Goal: Information Seeking & Learning: Check status

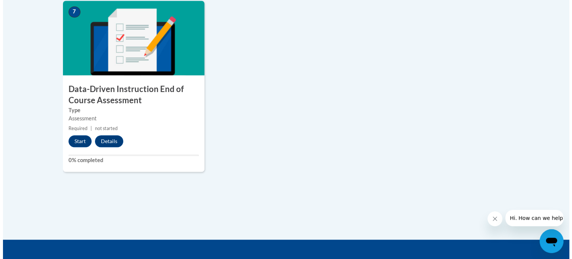
scroll to position [619, 0]
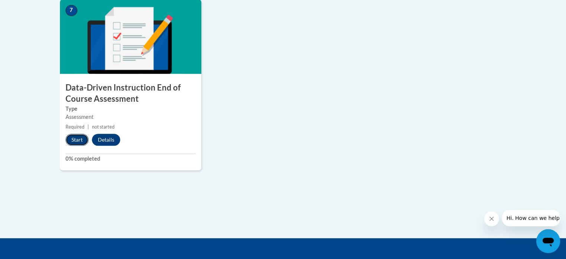
click at [78, 139] on button "Start" at bounding box center [77, 140] width 23 height 12
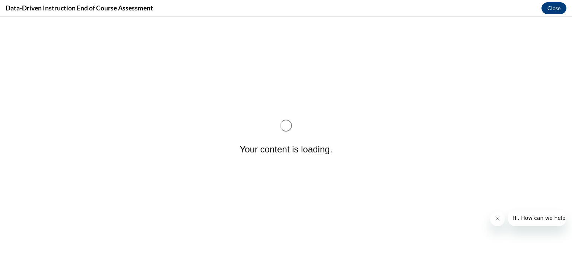
scroll to position [0, 0]
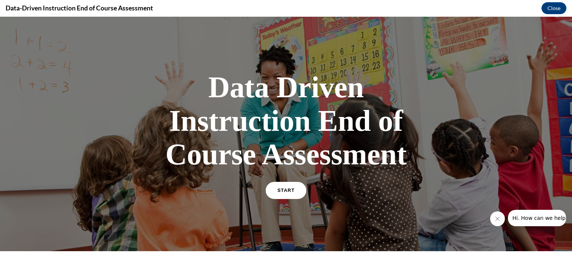
click at [284, 189] on span "START" at bounding box center [285, 191] width 17 height 6
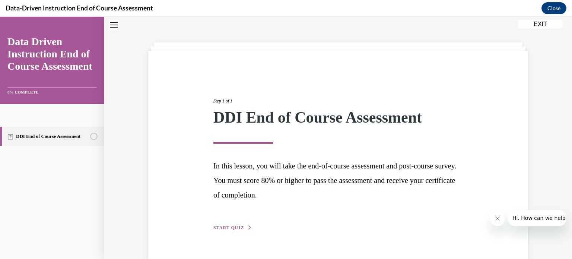
scroll to position [40, 0]
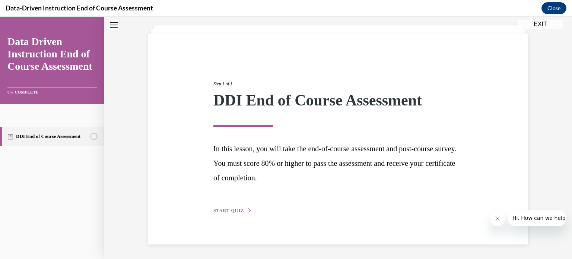
click at [230, 207] on button "START QUIZ" at bounding box center [232, 210] width 39 height 7
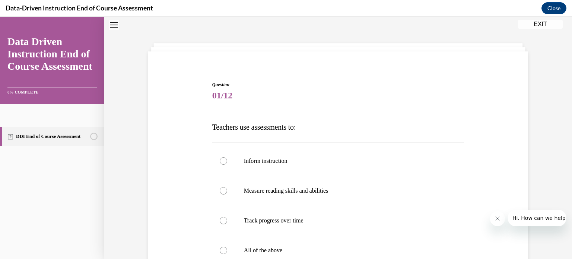
scroll to position [98, 0]
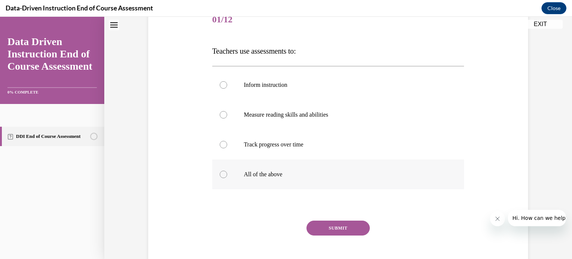
click at [220, 174] on div at bounding box center [223, 174] width 7 height 7
click at [220, 174] on input "All of the above" at bounding box center [223, 174] width 7 height 7
radio input "true"
click at [329, 229] on button "SUBMIT" at bounding box center [337, 227] width 63 height 15
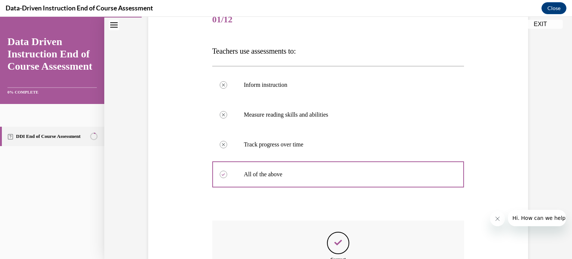
scroll to position [196, 0]
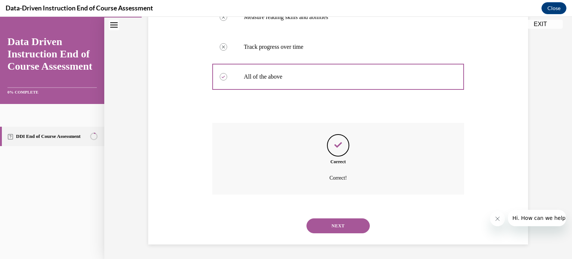
click at [329, 229] on button "NEXT" at bounding box center [337, 225] width 63 height 15
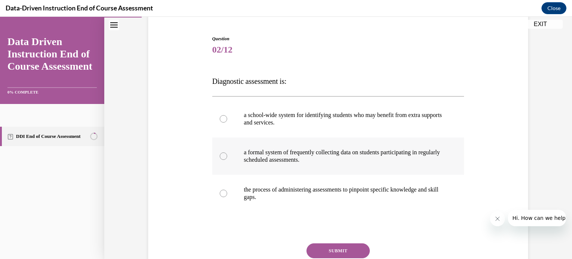
scroll to position [95, 0]
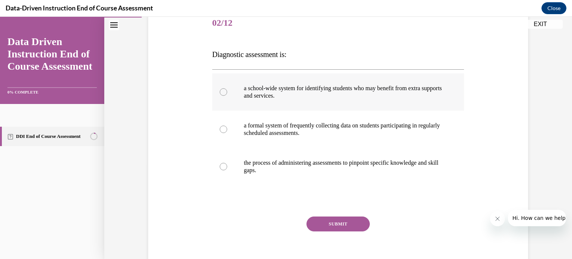
click at [220, 90] on div at bounding box center [223, 91] width 7 height 7
click at [220, 90] on input "a school-wide system for identifying students who may benefit from extra suppor…" at bounding box center [223, 91] width 7 height 7
radio input "true"
click at [223, 160] on label "the process of administering assessments to pinpoint specific knowledge and ski…" at bounding box center [338, 166] width 252 height 37
click at [223, 163] on input "the process of administering assessments to pinpoint specific knowledge and ski…" at bounding box center [223, 166] width 7 height 7
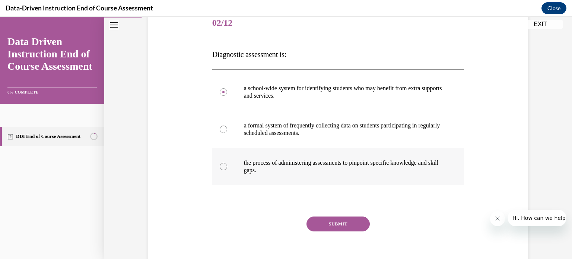
radio input "true"
click at [326, 219] on button "SUBMIT" at bounding box center [337, 223] width 63 height 15
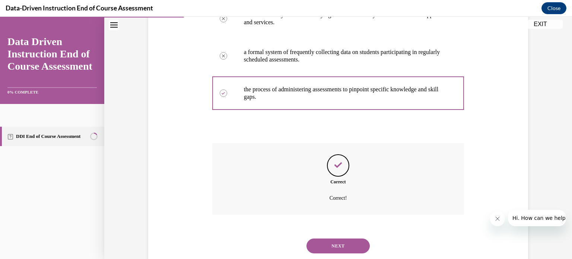
scroll to position [188, 0]
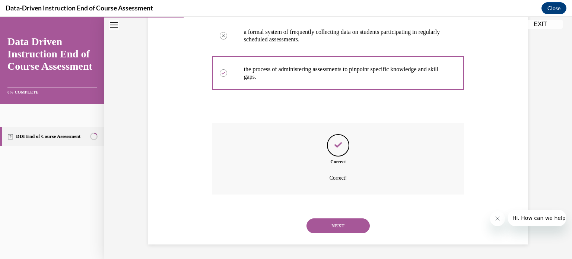
click at [326, 219] on button "NEXT" at bounding box center [337, 225] width 63 height 15
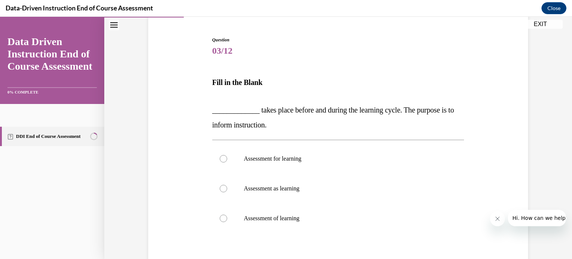
scroll to position [109, 0]
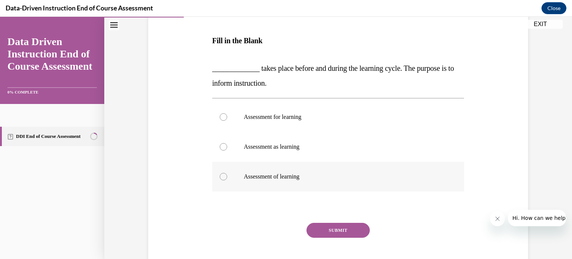
click at [220, 177] on div at bounding box center [223, 176] width 7 height 7
click at [220, 177] on input "Assessment of learning" at bounding box center [223, 176] width 7 height 7
radio input "true"
click at [324, 225] on button "SUBMIT" at bounding box center [337, 230] width 63 height 15
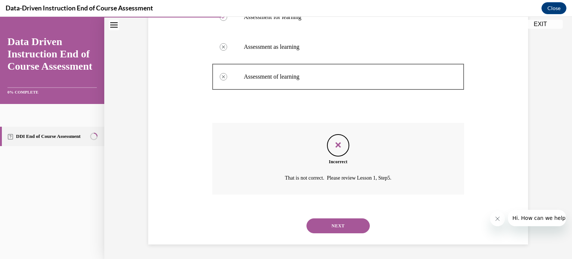
click at [324, 223] on button "NEXT" at bounding box center [337, 225] width 63 height 15
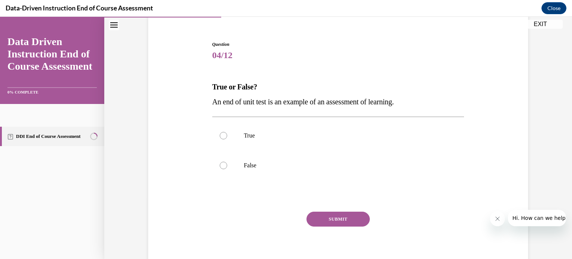
scroll to position [68, 0]
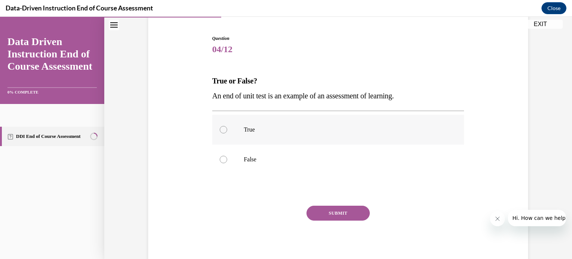
click at [217, 126] on label "True" at bounding box center [338, 130] width 252 height 30
click at [220, 126] on input "True" at bounding box center [223, 129] width 7 height 7
radio input "true"
click at [316, 210] on button "SUBMIT" at bounding box center [337, 212] width 63 height 15
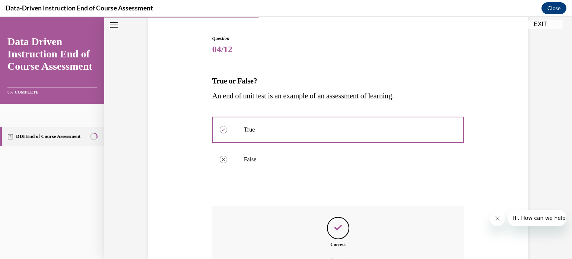
scroll to position [151, 0]
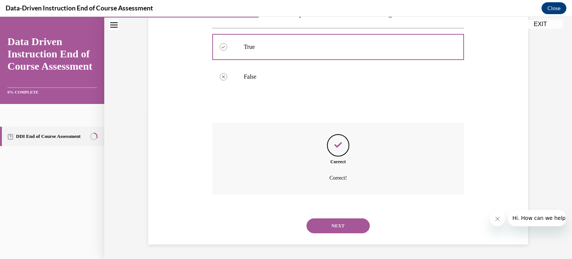
click at [335, 226] on button "NEXT" at bounding box center [337, 225] width 63 height 15
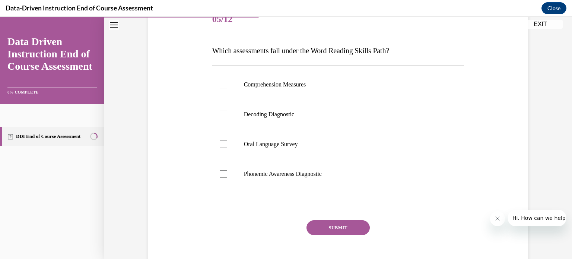
scroll to position [98, 0]
click at [220, 114] on div at bounding box center [223, 114] width 7 height 7
click at [220, 114] on input "Decoding Diagnostic" at bounding box center [223, 114] width 7 height 7
checkbox input "true"
click at [321, 223] on button "SUBMIT" at bounding box center [337, 227] width 63 height 15
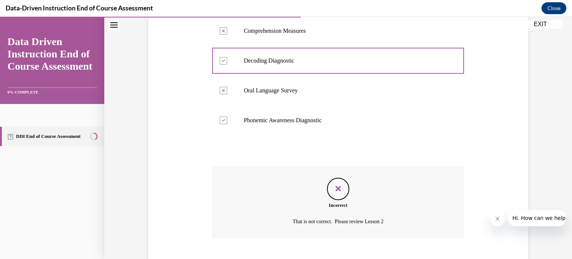
scroll to position [196, 0]
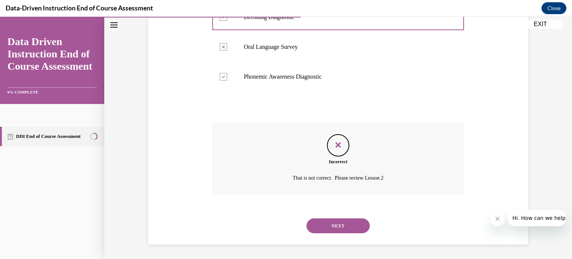
click at [321, 225] on button "NEXT" at bounding box center [337, 225] width 63 height 15
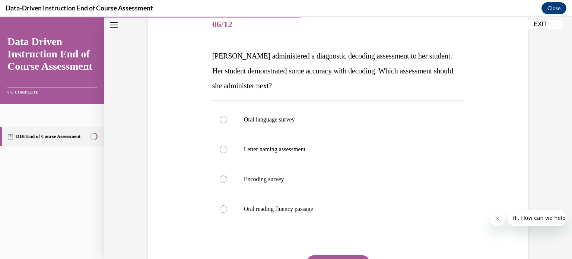
scroll to position [106, 0]
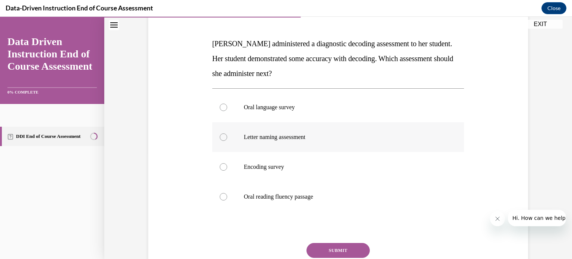
click at [220, 137] on div at bounding box center [223, 136] width 7 height 7
click at [220, 137] on input "Letter naming assessment" at bounding box center [223, 136] width 7 height 7
radio input "true"
click at [348, 248] on button "SUBMIT" at bounding box center [337, 250] width 63 height 15
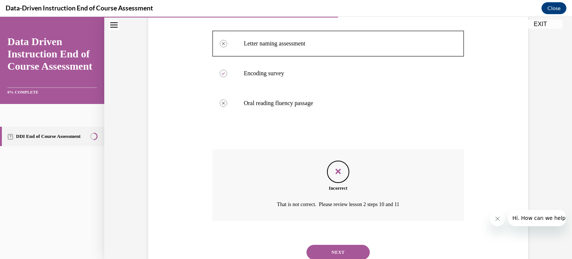
scroll to position [200, 0]
click at [344, 246] on button "NEXT" at bounding box center [337, 251] width 63 height 15
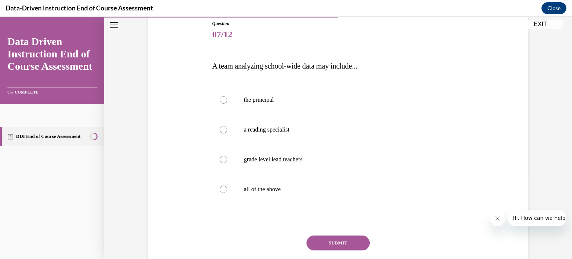
scroll to position [88, 0]
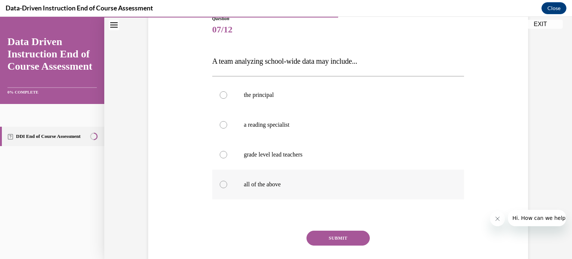
click at [222, 182] on div at bounding box center [223, 184] width 7 height 7
click at [222, 182] on input "all of the above" at bounding box center [223, 184] width 7 height 7
radio input "true"
click at [324, 237] on button "SUBMIT" at bounding box center [337, 237] width 63 height 15
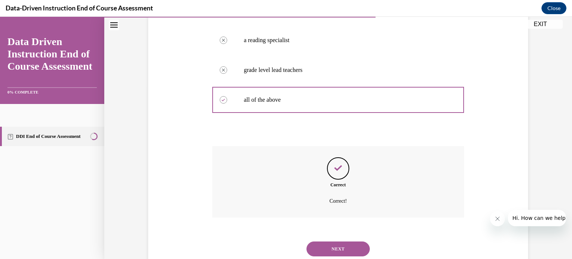
scroll to position [173, 0]
click at [341, 237] on div "NEXT" at bounding box center [338, 249] width 252 height 30
click at [344, 250] on button "NEXT" at bounding box center [337, 248] width 63 height 15
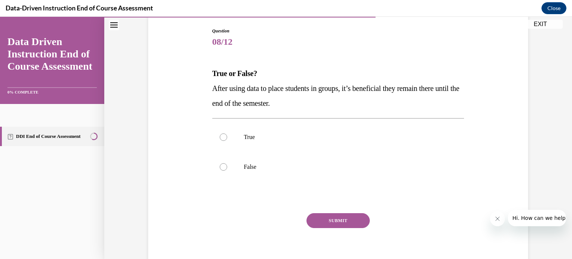
scroll to position [83, 0]
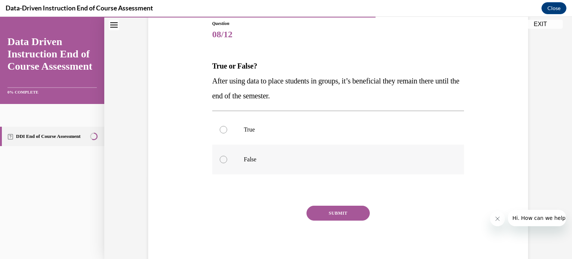
click at [220, 152] on label "False" at bounding box center [338, 159] width 252 height 30
click at [220, 156] on input "False" at bounding box center [223, 159] width 7 height 7
radio input "true"
click at [326, 214] on button "SUBMIT" at bounding box center [337, 212] width 63 height 15
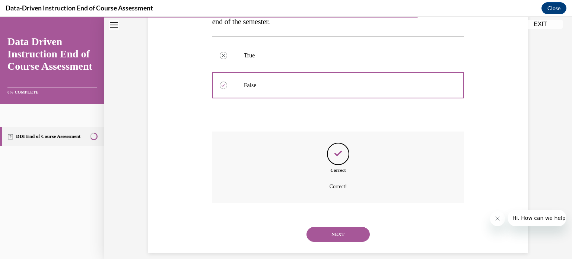
click at [334, 236] on button "NEXT" at bounding box center [337, 234] width 63 height 15
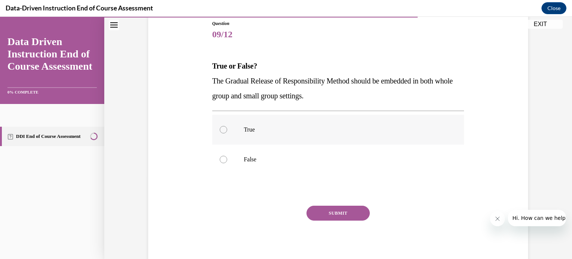
click at [220, 131] on div at bounding box center [223, 129] width 7 height 7
click at [220, 131] on input "True" at bounding box center [223, 129] width 7 height 7
radio input "true"
click at [326, 209] on button "SUBMIT" at bounding box center [337, 212] width 63 height 15
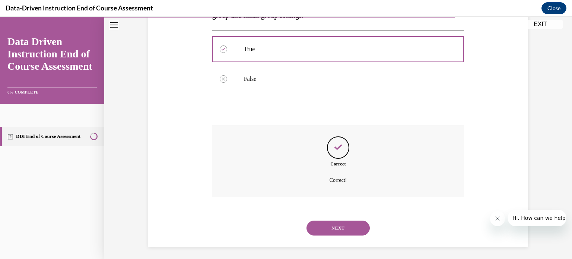
scroll to position [165, 0]
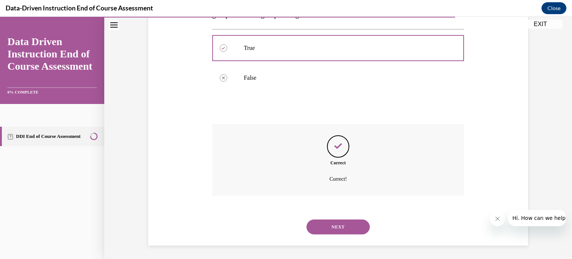
click at [332, 220] on button "NEXT" at bounding box center [337, 226] width 63 height 15
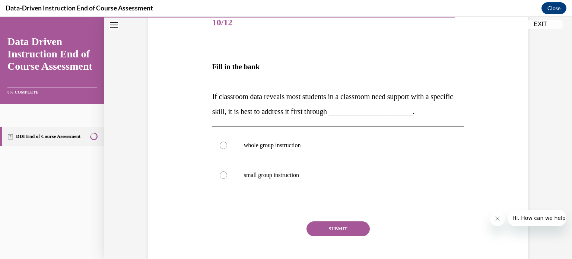
scroll to position [96, 0]
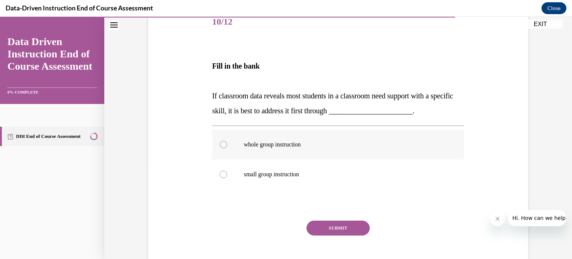
click at [221, 143] on div at bounding box center [223, 144] width 7 height 7
click at [221, 143] on input "whole group instruction" at bounding box center [223, 144] width 7 height 7
radio input "true"
click at [324, 224] on button "SUBMIT" at bounding box center [337, 227] width 63 height 15
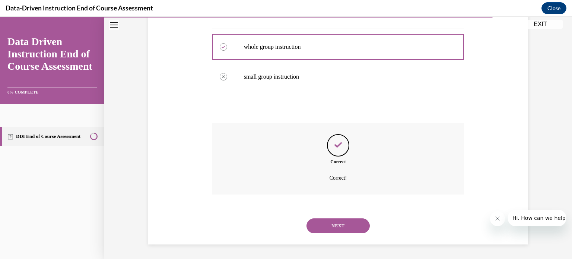
click at [328, 224] on button "NEXT" at bounding box center [337, 225] width 63 height 15
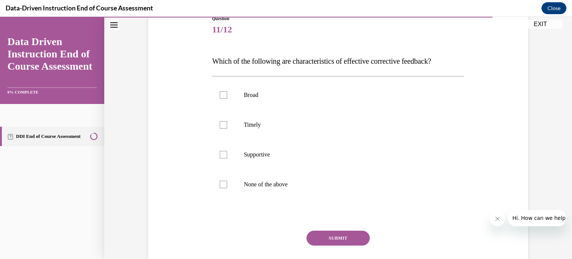
scroll to position [89, 0]
click at [220, 125] on div at bounding box center [223, 123] width 7 height 7
click at [220, 125] on input "Timely" at bounding box center [223, 123] width 7 height 7
checkbox input "true"
click at [222, 154] on div at bounding box center [223, 153] width 7 height 7
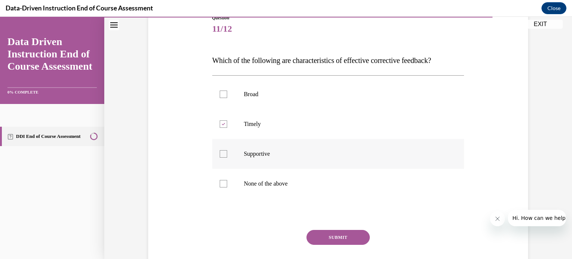
click at [222, 154] on input "Supportive" at bounding box center [223, 153] width 7 height 7
checkbox input "true"
click at [332, 232] on button "SUBMIT" at bounding box center [337, 237] width 63 height 15
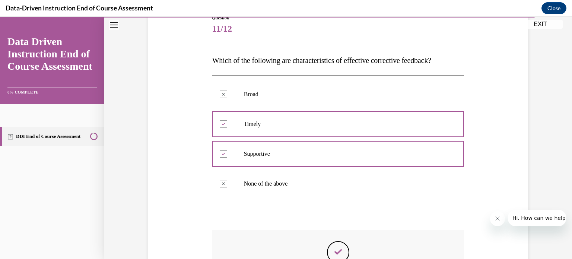
scroll to position [196, 0]
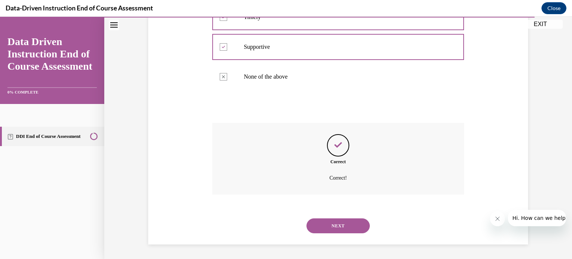
click at [333, 231] on button "NEXT" at bounding box center [337, 225] width 63 height 15
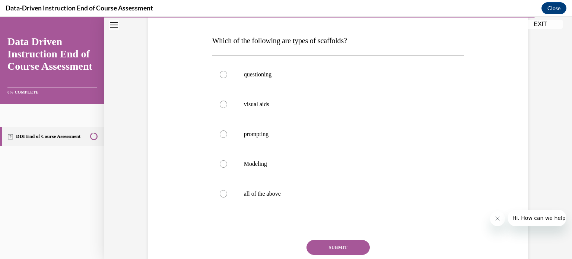
scroll to position [113, 0]
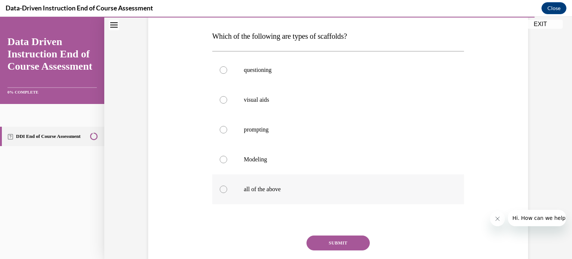
click at [221, 189] on div at bounding box center [223, 188] width 7 height 7
click at [221, 189] on input "all of the above" at bounding box center [223, 188] width 7 height 7
radio input "true"
click at [343, 242] on button "SUBMIT" at bounding box center [337, 242] width 63 height 15
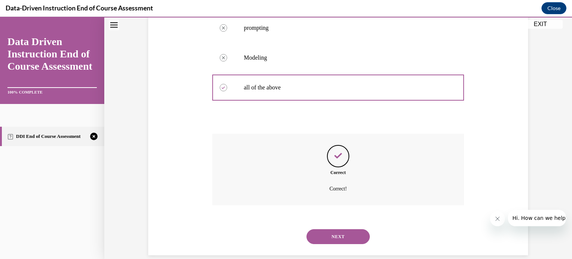
scroll to position [226, 0]
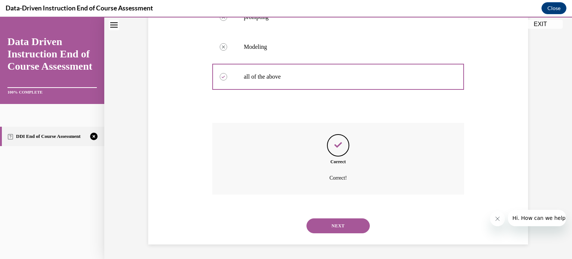
click at [334, 226] on button "NEXT" at bounding box center [337, 225] width 63 height 15
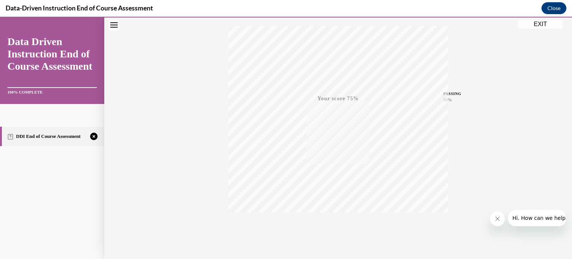
scroll to position [139, 0]
click at [336, 201] on span "TAKE AGAIN" at bounding box center [338, 203] width 26 height 4
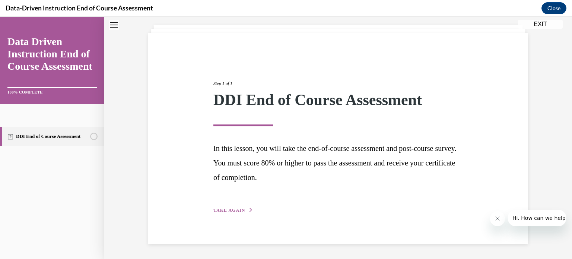
scroll to position [40, 0]
click at [230, 212] on span "TAKE AGAIN" at bounding box center [229, 210] width 32 height 5
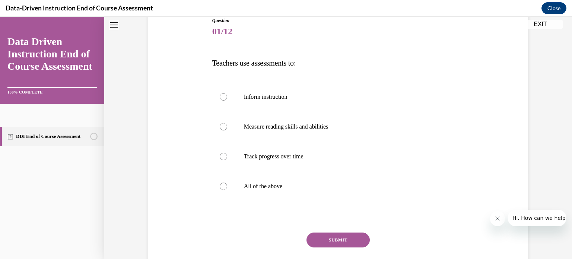
scroll to position [86, 0]
click at [220, 187] on div at bounding box center [223, 185] width 7 height 7
click at [220, 187] on input "All of the above" at bounding box center [223, 185] width 7 height 7
radio input "true"
click at [331, 240] on button "SUBMIT" at bounding box center [337, 239] width 63 height 15
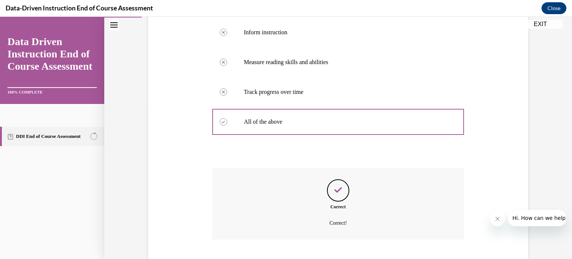
scroll to position [196, 0]
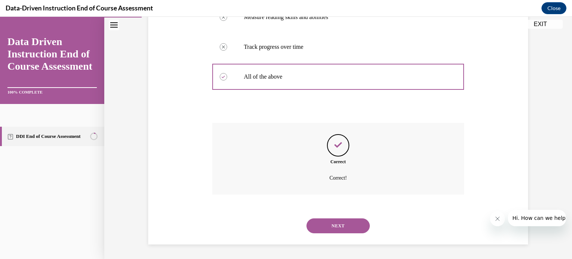
click at [329, 227] on button "NEXT" at bounding box center [337, 225] width 63 height 15
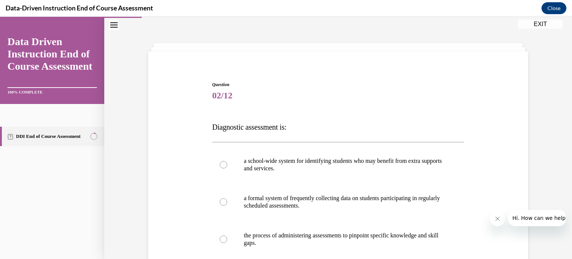
scroll to position [94, 0]
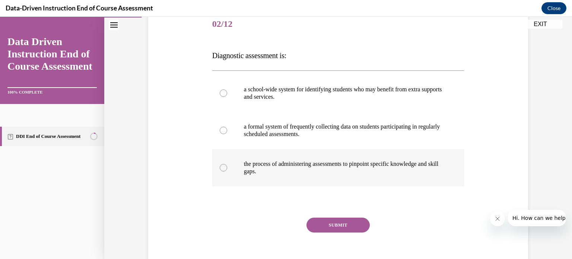
click at [220, 168] on div at bounding box center [223, 167] width 7 height 7
click at [220, 168] on input "the process of administering assessments to pinpoint specific knowledge and ski…" at bounding box center [223, 167] width 7 height 7
radio input "true"
click at [325, 226] on button "SUBMIT" at bounding box center [337, 224] width 63 height 15
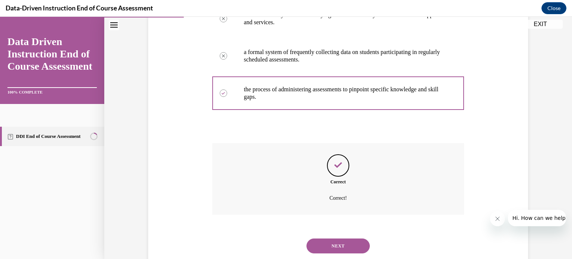
scroll to position [188, 0]
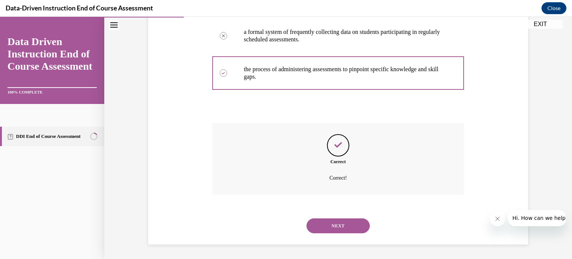
click at [337, 224] on button "NEXT" at bounding box center [337, 225] width 63 height 15
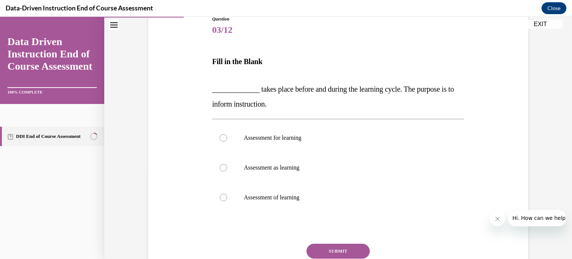
scroll to position [88, 0]
click at [216, 134] on label "Assessment for learning" at bounding box center [338, 138] width 252 height 30
click at [220, 134] on input "Assessment for learning" at bounding box center [223, 137] width 7 height 7
radio input "true"
click at [334, 249] on button "SUBMIT" at bounding box center [337, 250] width 63 height 15
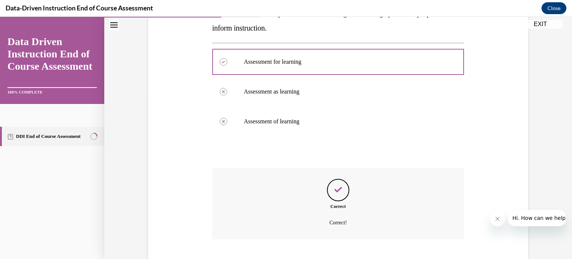
scroll to position [208, 0]
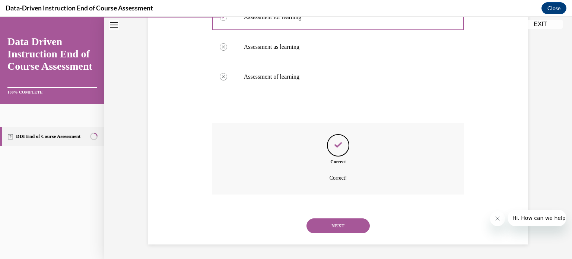
click at [335, 219] on button "NEXT" at bounding box center [337, 225] width 63 height 15
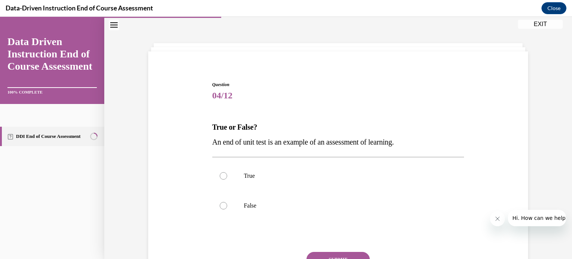
scroll to position [68, 0]
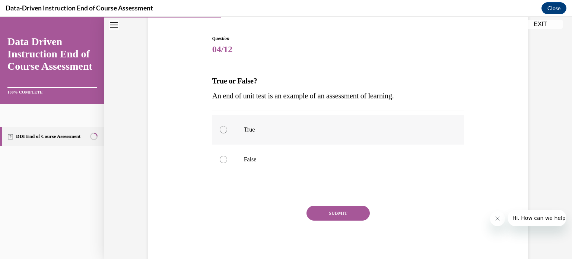
click at [220, 128] on div at bounding box center [223, 129] width 7 height 7
click at [220, 128] on input "True" at bounding box center [223, 129] width 7 height 7
radio input "true"
click at [325, 208] on button "SUBMIT" at bounding box center [337, 212] width 63 height 15
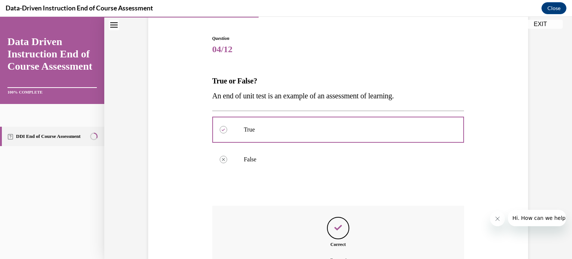
scroll to position [151, 0]
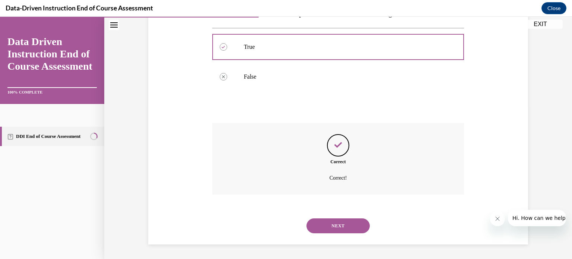
click at [329, 224] on button "NEXT" at bounding box center [337, 225] width 63 height 15
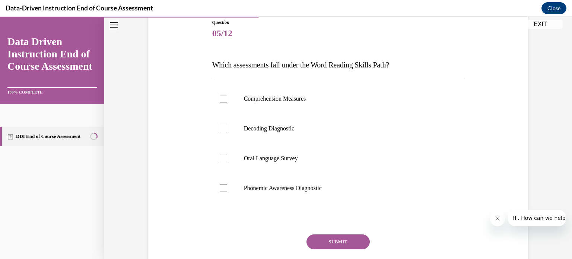
scroll to position [103, 0]
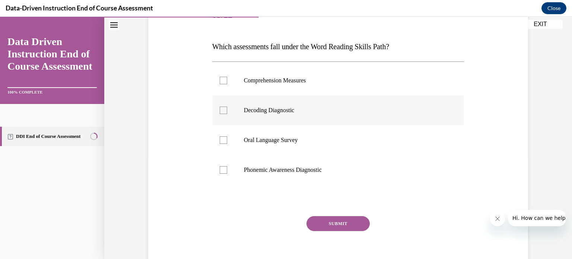
click at [220, 112] on div at bounding box center [223, 109] width 7 height 7
click at [220, 112] on input "Decoding Diagnostic" at bounding box center [223, 109] width 7 height 7
checkbox input "true"
click at [345, 222] on button "SUBMIT" at bounding box center [337, 223] width 63 height 15
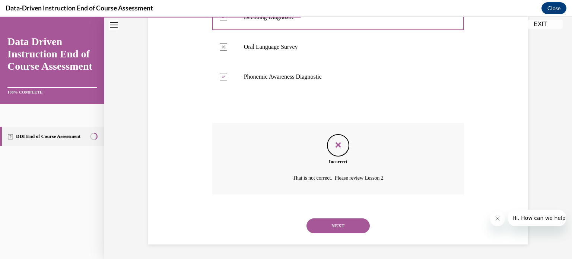
click at [340, 224] on button "NEXT" at bounding box center [337, 225] width 63 height 15
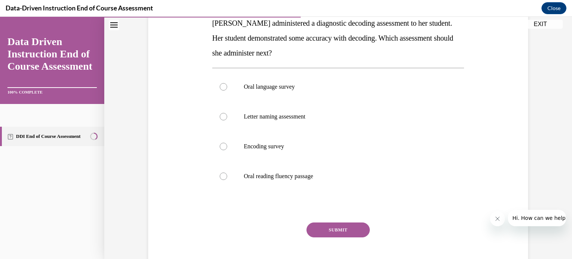
scroll to position [128, 0]
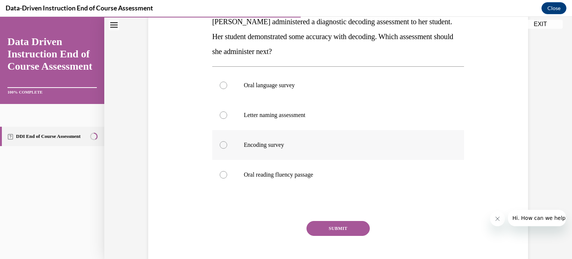
click at [222, 144] on div at bounding box center [223, 144] width 7 height 7
click at [222, 144] on input "Encoding survey" at bounding box center [223, 144] width 7 height 7
radio input "true"
click at [340, 228] on button "SUBMIT" at bounding box center [337, 228] width 63 height 15
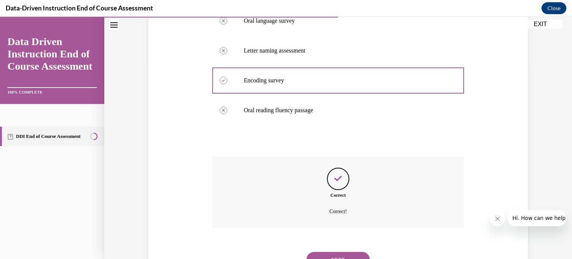
scroll to position [226, 0]
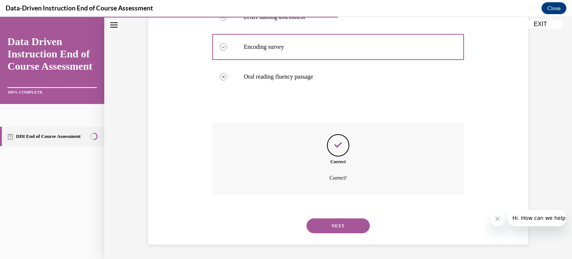
click at [336, 223] on button "NEXT" at bounding box center [337, 225] width 63 height 15
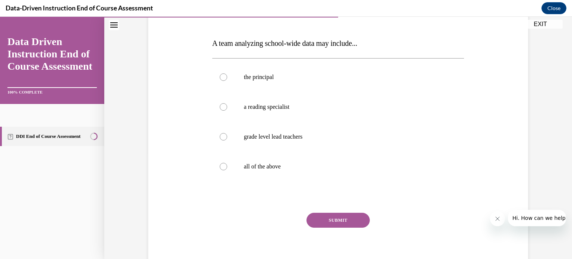
scroll to position [107, 0]
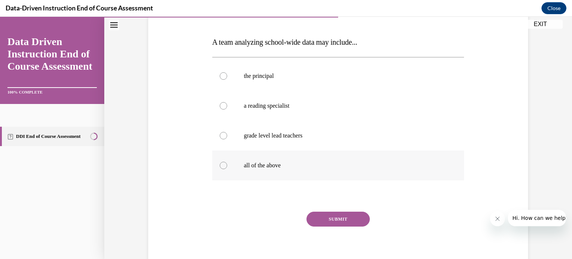
click at [222, 166] on div at bounding box center [223, 165] width 7 height 7
click at [222, 166] on input "all of the above" at bounding box center [223, 165] width 7 height 7
radio input "true"
click at [347, 218] on button "SUBMIT" at bounding box center [337, 218] width 63 height 15
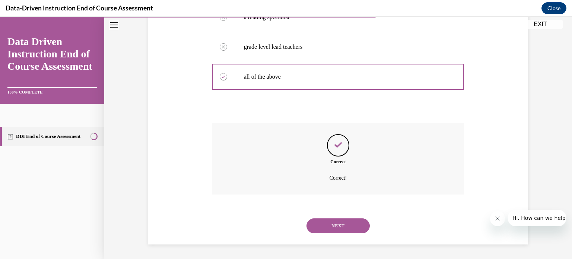
click at [342, 229] on button "NEXT" at bounding box center [337, 225] width 63 height 15
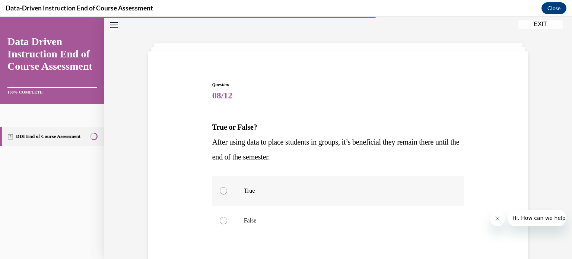
scroll to position [83, 0]
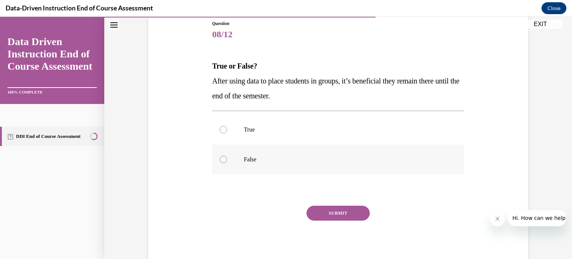
click at [222, 160] on div at bounding box center [223, 159] width 7 height 7
click at [222, 160] on input "False" at bounding box center [223, 159] width 7 height 7
radio input "true"
click at [334, 217] on button "SUBMIT" at bounding box center [337, 212] width 63 height 15
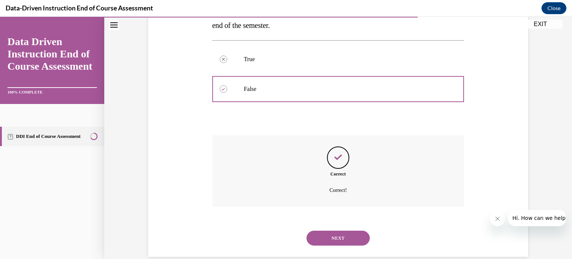
scroll to position [166, 0]
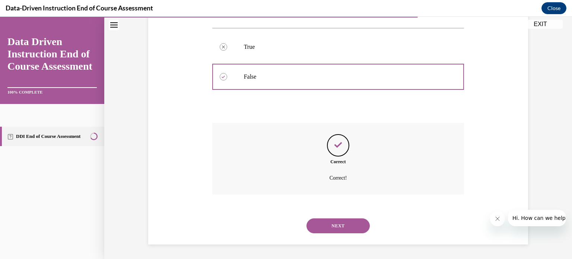
click at [338, 224] on button "NEXT" at bounding box center [337, 225] width 63 height 15
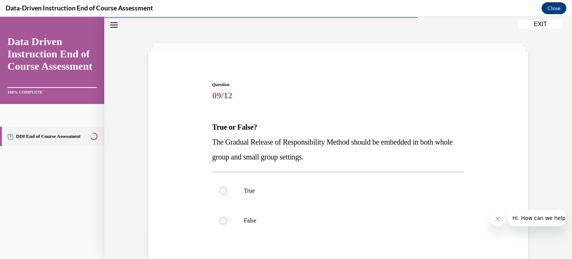
scroll to position [83, 0]
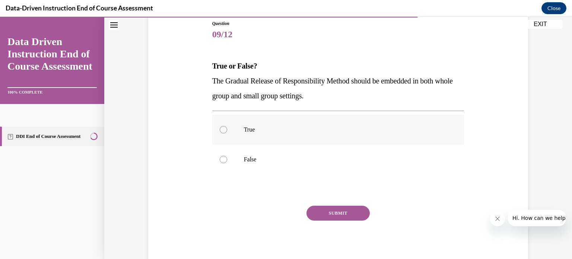
click at [221, 131] on div at bounding box center [223, 129] width 7 height 7
click at [221, 131] on input "True" at bounding box center [223, 129] width 7 height 7
radio input "true"
click at [318, 211] on button "SUBMIT" at bounding box center [337, 212] width 63 height 15
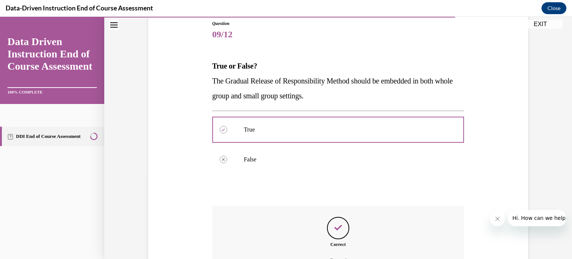
scroll to position [166, 0]
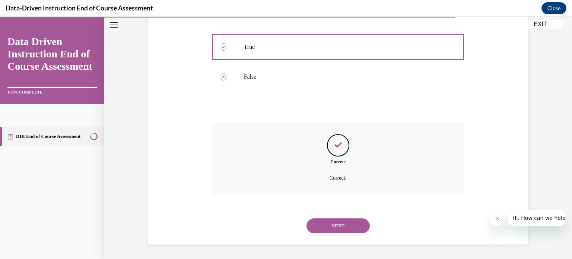
click at [333, 220] on button "NEXT" at bounding box center [337, 225] width 63 height 15
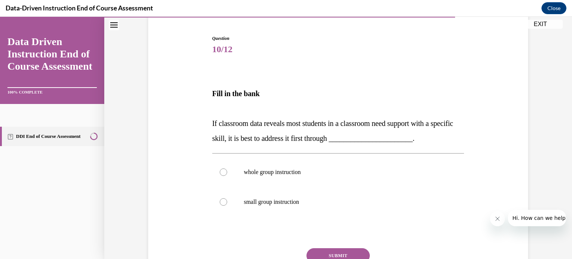
scroll to position [111, 0]
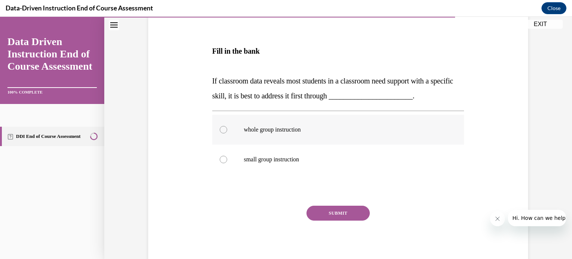
click at [220, 130] on div at bounding box center [223, 129] width 7 height 7
click at [220, 130] on input "whole group instruction" at bounding box center [223, 129] width 7 height 7
radio input "true"
click at [314, 211] on button "SUBMIT" at bounding box center [337, 212] width 63 height 15
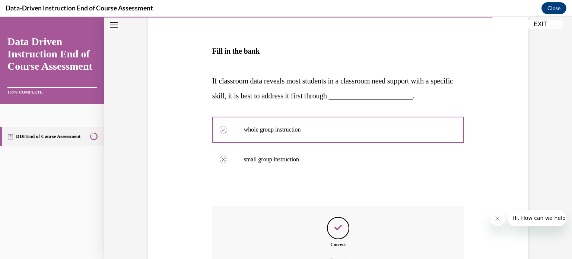
scroll to position [194, 0]
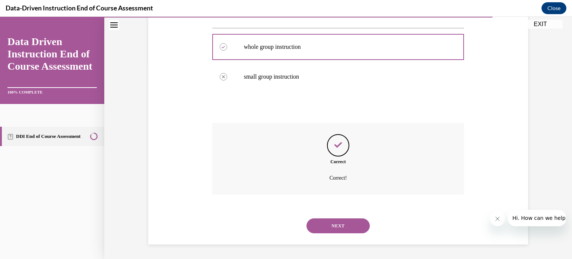
click at [327, 222] on button "NEXT" at bounding box center [337, 225] width 63 height 15
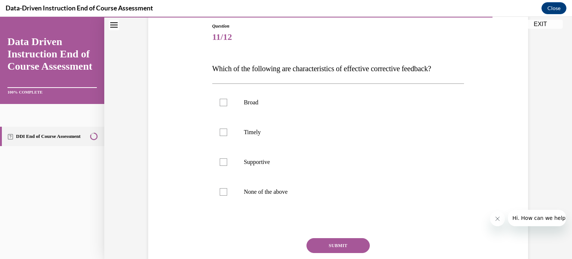
scroll to position [113, 0]
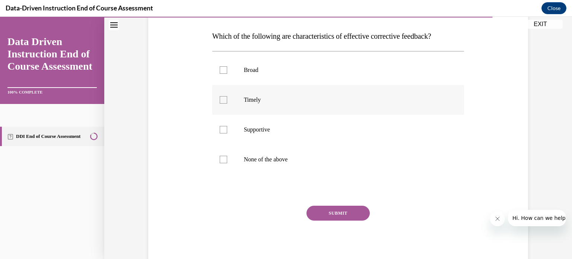
click at [216, 101] on label "Timely" at bounding box center [338, 100] width 252 height 30
click at [220, 101] on input "Timely" at bounding box center [223, 99] width 7 height 7
checkbox input "true"
click at [222, 136] on label "Supportive" at bounding box center [338, 130] width 252 height 30
click at [222, 133] on input "Supportive" at bounding box center [223, 129] width 7 height 7
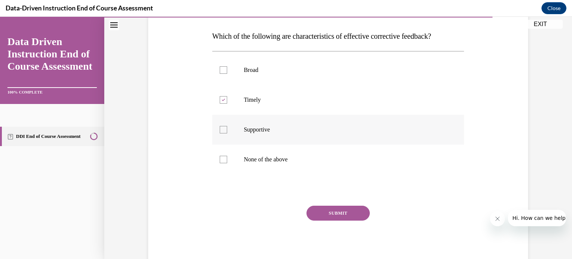
checkbox input "true"
click at [326, 210] on button "SUBMIT" at bounding box center [337, 212] width 63 height 15
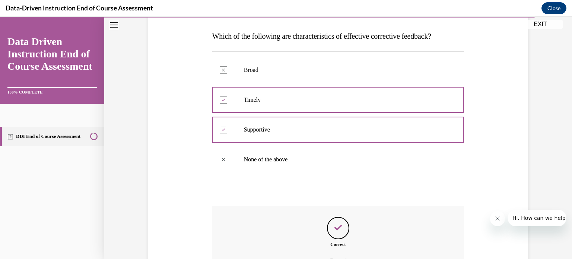
scroll to position [196, 0]
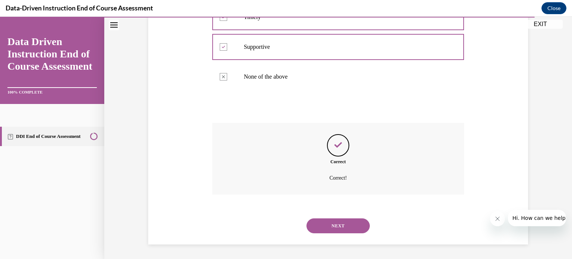
click at [336, 222] on button "NEXT" at bounding box center [337, 225] width 63 height 15
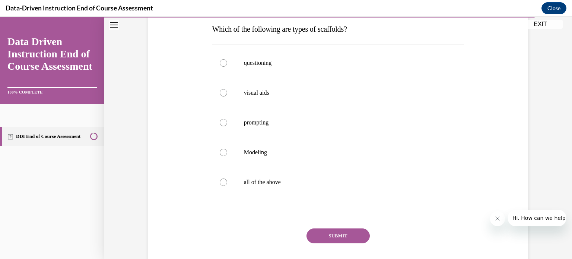
scroll to position [124, 0]
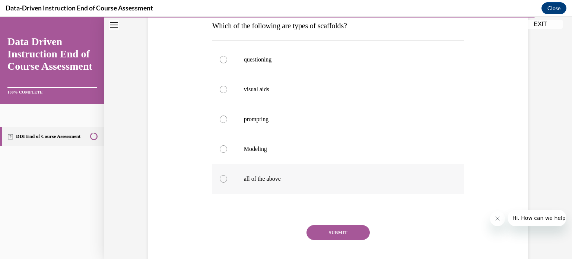
click at [220, 175] on div at bounding box center [223, 178] width 7 height 7
click at [220, 175] on input "all of the above" at bounding box center [223, 178] width 7 height 7
radio input "true"
click at [322, 236] on button "SUBMIT" at bounding box center [337, 232] width 63 height 15
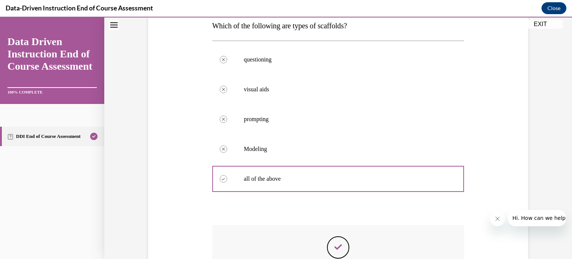
scroll to position [226, 0]
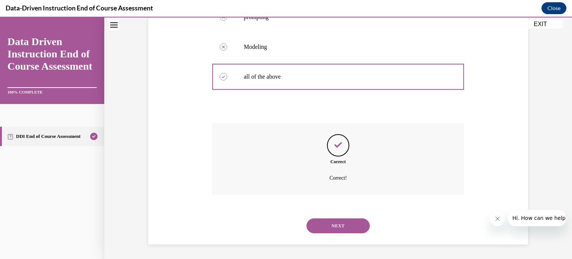
click at [318, 225] on button "NEXT" at bounding box center [337, 225] width 63 height 15
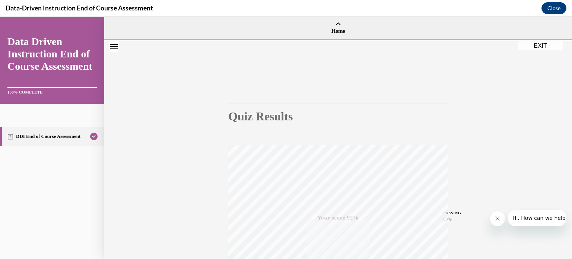
scroll to position [139, 0]
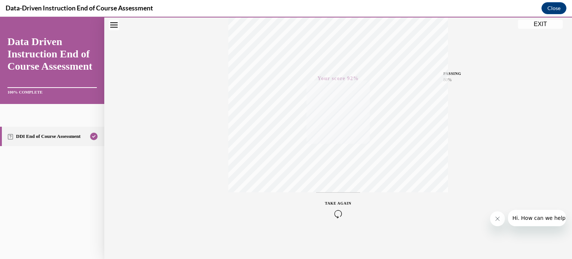
click at [536, 26] on button "EXIT" at bounding box center [540, 24] width 45 height 9
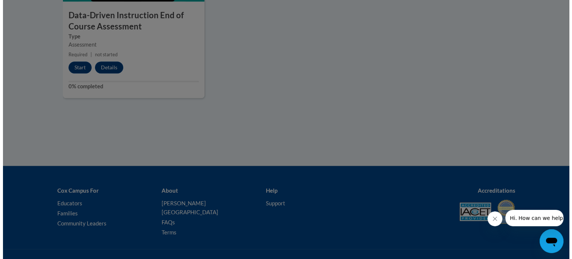
scroll to position [721, 0]
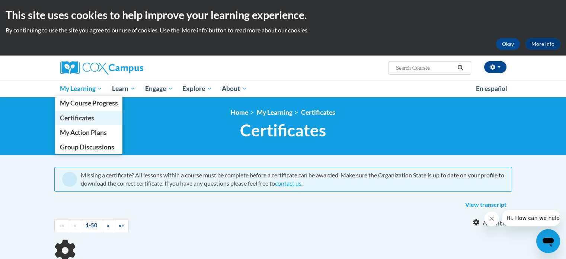
click at [80, 114] on span "Certificates" at bounding box center [77, 118] width 34 height 8
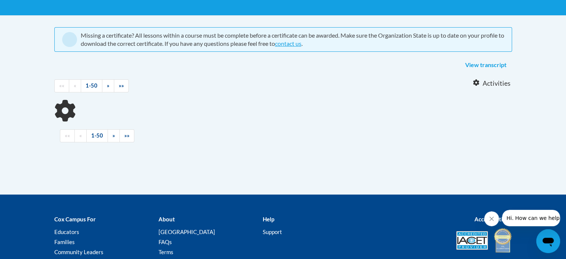
scroll to position [129, 0]
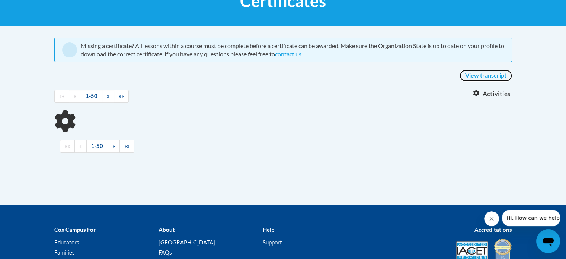
click at [491, 73] on link "View transcript" at bounding box center [486, 76] width 52 height 12
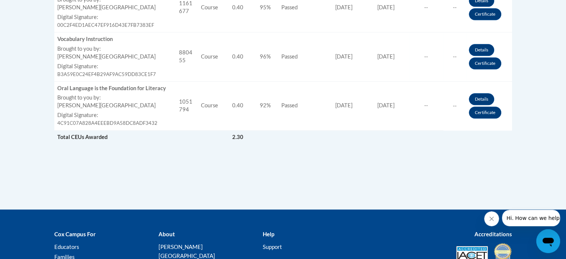
scroll to position [663, 0]
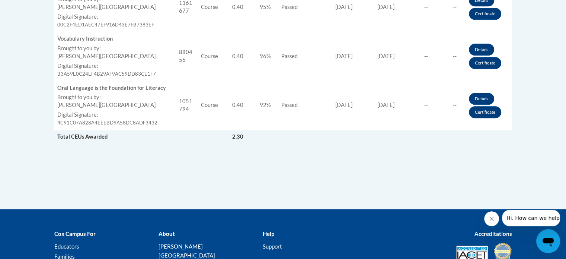
click at [89, 135] on span "Total CEUs Awarded" at bounding box center [82, 136] width 50 height 6
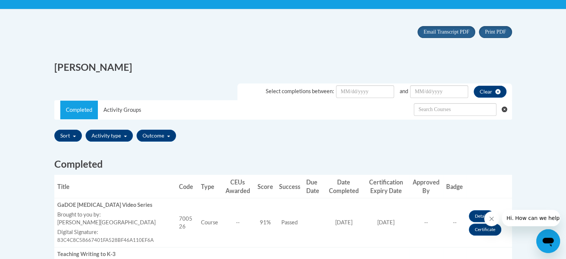
scroll to position [146, 0]
click at [500, 34] on span "Print PDF" at bounding box center [495, 32] width 21 height 6
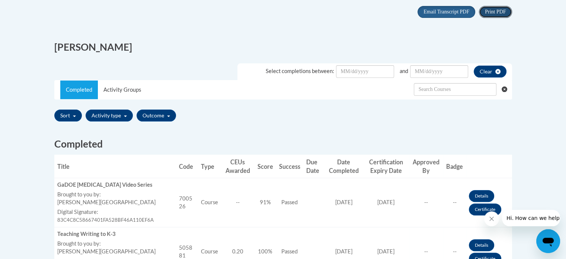
scroll to position [165, 0]
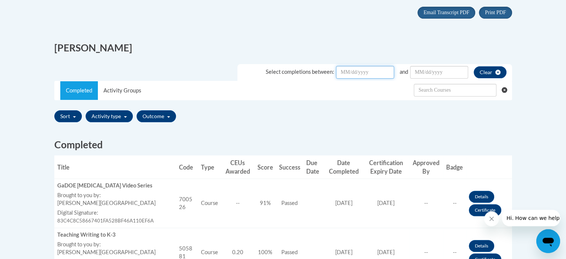
click at [348, 73] on input "Date Input" at bounding box center [365, 72] width 58 height 13
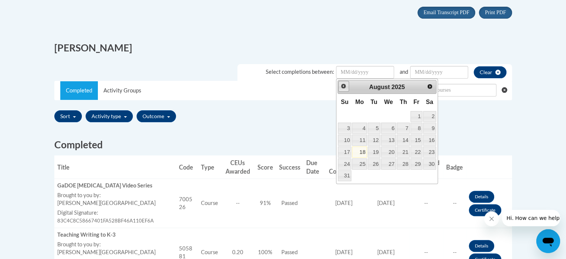
click at [343, 86] on span "Prev" at bounding box center [344, 86] width 6 height 6
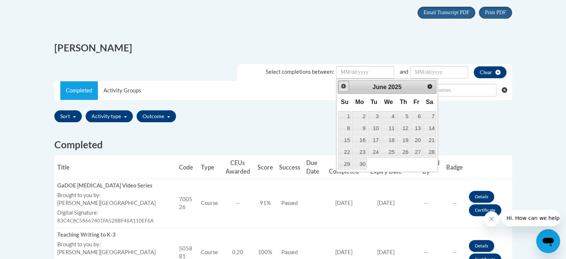
click at [343, 86] on span "Prev" at bounding box center [344, 86] width 6 height 6
click at [374, 115] on link "1" at bounding box center [374, 116] width 13 height 11
type input "April/01/20252025"
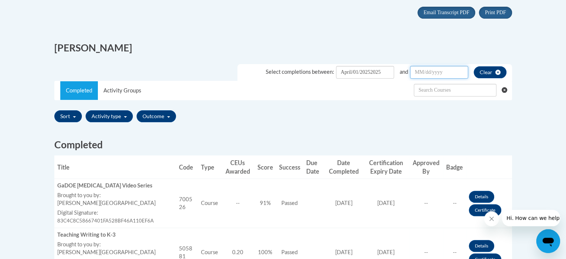
click at [417, 75] on input "Date Input" at bounding box center [439, 72] width 58 height 13
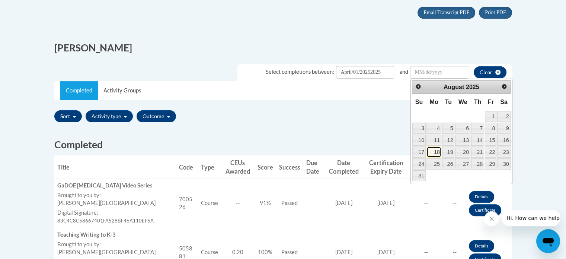
click at [438, 152] on link "18" at bounding box center [434, 151] width 15 height 11
type input "August/18/20252025"
click at [453, 70] on input "August/18/20252025" at bounding box center [439, 72] width 58 height 13
click at [429, 61] on li "Select completions between: April/01/20252025 and August/18/20252025 Clear" at bounding box center [375, 69] width 275 height 23
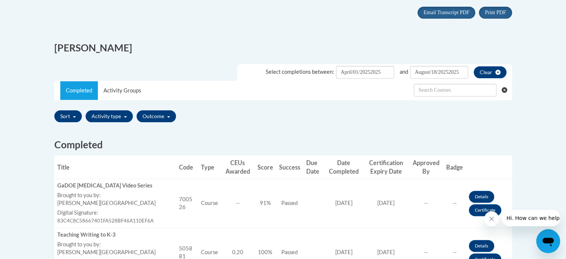
click at [362, 92] on div "Completed Activity Groups" at bounding box center [283, 90] width 457 height 19
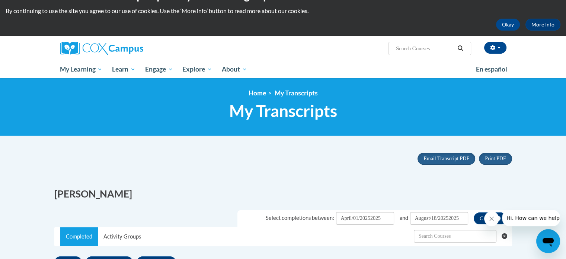
scroll to position [0, 0]
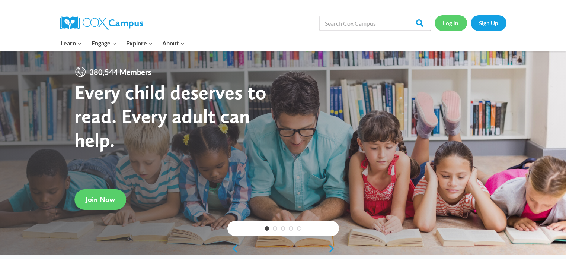
click at [453, 24] on link "Log In" at bounding box center [451, 22] width 32 height 15
click at [440, 23] on link "Log In" at bounding box center [451, 22] width 32 height 15
click at [455, 23] on link "Log In" at bounding box center [451, 22] width 32 height 15
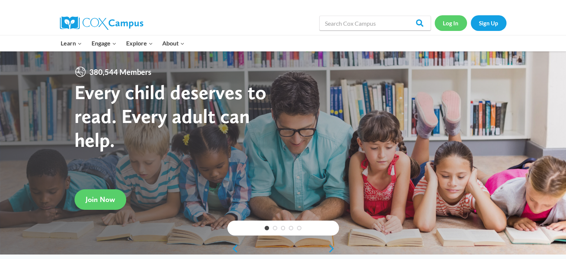
click at [455, 23] on link "Log In" at bounding box center [451, 22] width 32 height 15
click at [451, 25] on link "Log In" at bounding box center [451, 22] width 32 height 15
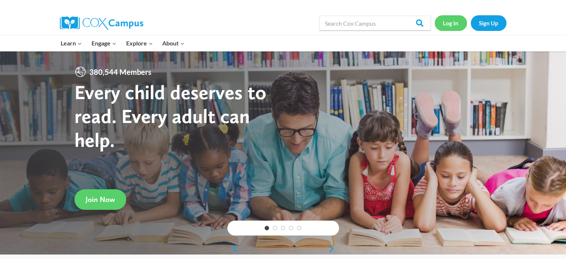
click at [451, 25] on link "Log In" at bounding box center [451, 22] width 32 height 15
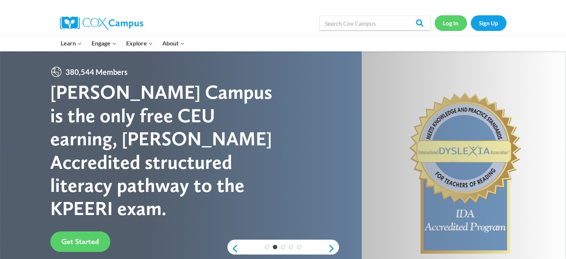
click at [451, 25] on link "Log In" at bounding box center [451, 22] width 32 height 15
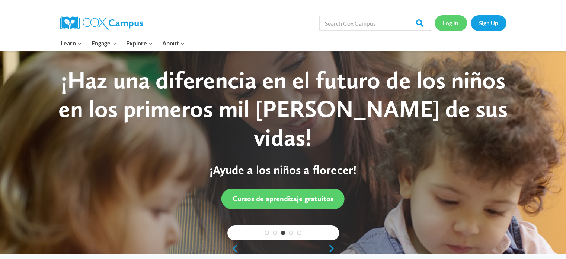
click at [451, 25] on link "Log In" at bounding box center [451, 22] width 32 height 15
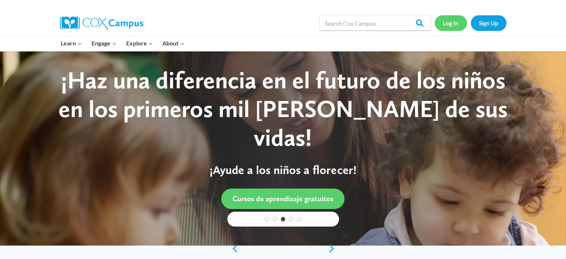
click at [451, 25] on link "Log In" at bounding box center [451, 22] width 32 height 15
click at [454, 23] on link "Log In" at bounding box center [451, 22] width 32 height 15
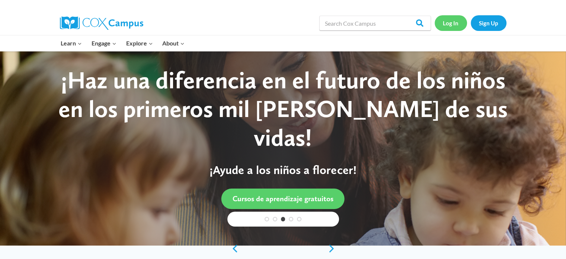
click at [454, 23] on link "Log In" at bounding box center [451, 22] width 32 height 15
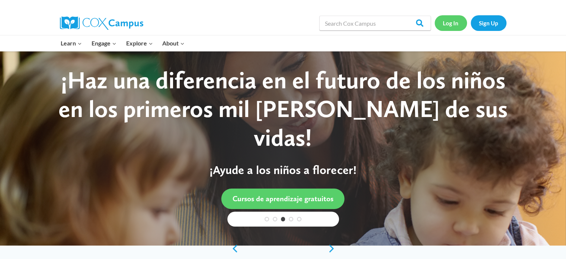
click at [454, 23] on link "Log In" at bounding box center [451, 22] width 32 height 15
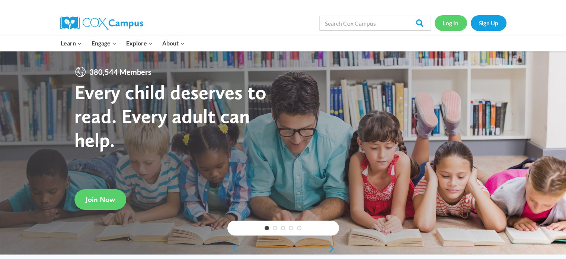
click at [457, 26] on link "Log In" at bounding box center [451, 22] width 32 height 15
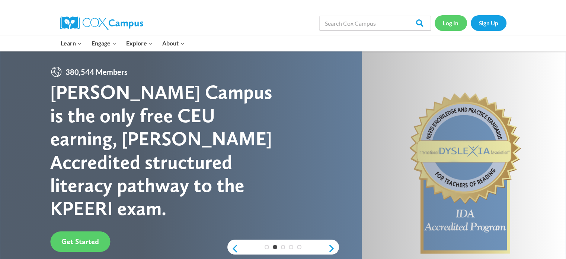
click at [457, 26] on link "Log In" at bounding box center [451, 22] width 32 height 15
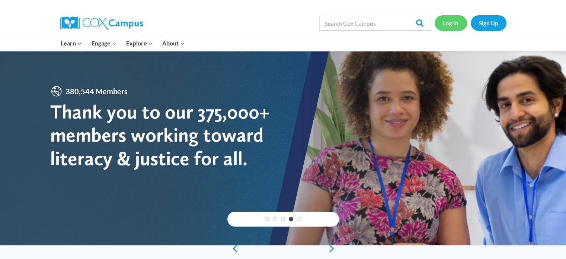
click at [457, 26] on link "Log In" at bounding box center [451, 22] width 32 height 15
